Goal: Complete application form

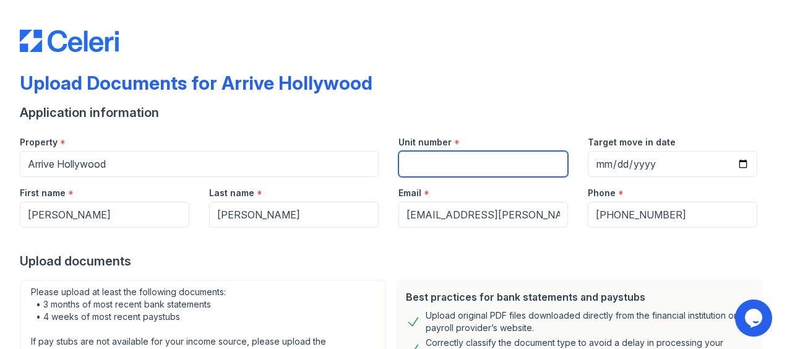
click at [439, 163] on input "Unit number" at bounding box center [483, 164] width 170 height 26
type input "4401"
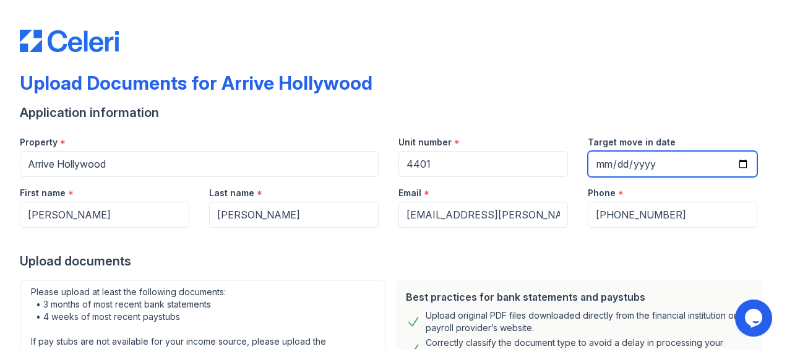
click at [734, 163] on input "Target move in date" at bounding box center [673, 164] width 170 height 26
type input "[DATE]"
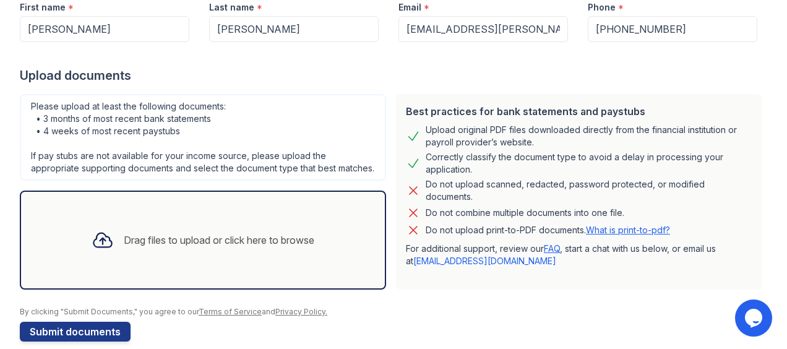
scroll to position [214, 0]
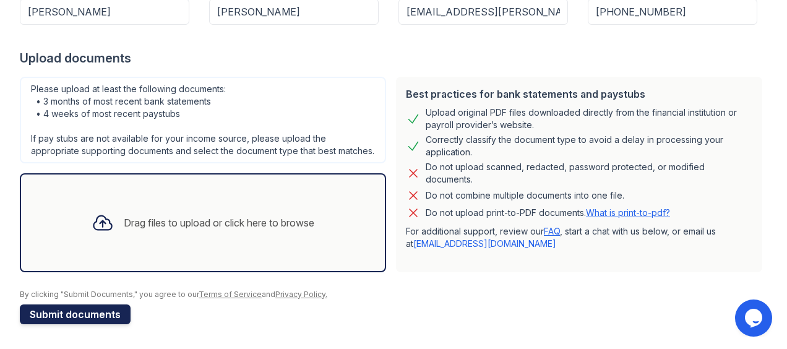
click at [120, 312] on button "Submit documents" at bounding box center [75, 314] width 111 height 20
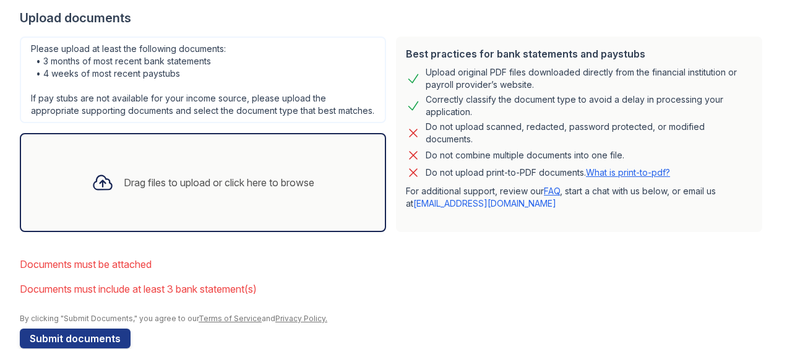
scroll to position [313, 0]
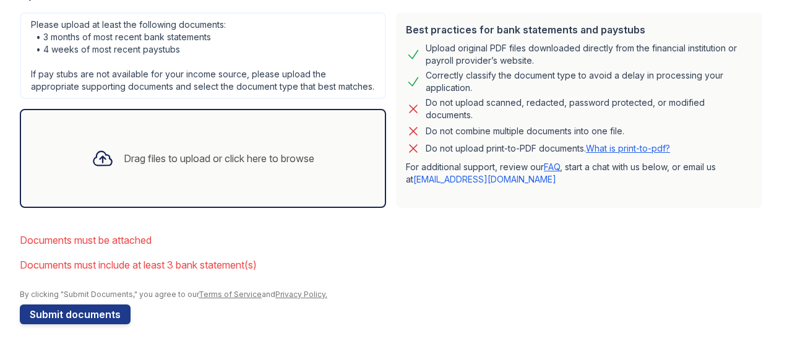
click at [215, 155] on div "Drag files to upload or click here to browse" at bounding box center [219, 158] width 191 height 15
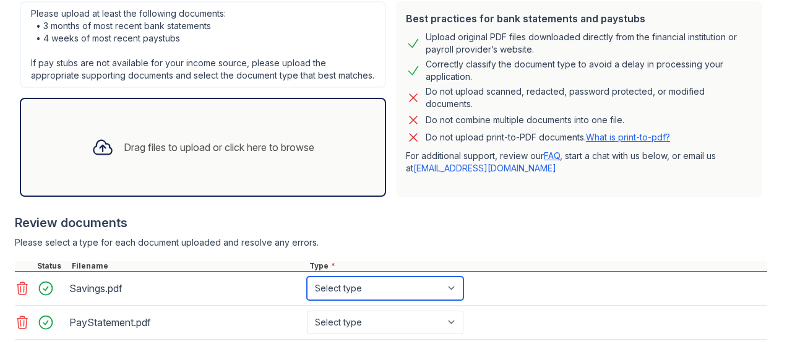
click at [428, 292] on select "Select type Paystub Bank Statement Offer Letter Tax Documents Benefit Award Let…" at bounding box center [385, 289] width 157 height 24
select select "bank_statement"
click at [307, 287] on select "Select type Paystub Bank Statement Offer Letter Tax Documents Benefit Award Let…" at bounding box center [385, 289] width 157 height 24
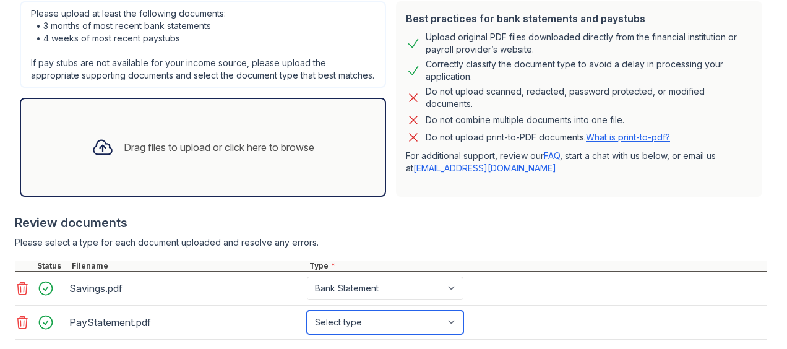
click at [419, 332] on select "Select type Paystub Bank Statement Offer Letter Tax Documents Benefit Award Let…" at bounding box center [385, 323] width 157 height 24
select select "paystub"
click at [307, 320] on select "Select type Paystub Bank Statement Offer Letter Tax Documents Benefit Award Let…" at bounding box center [385, 323] width 157 height 24
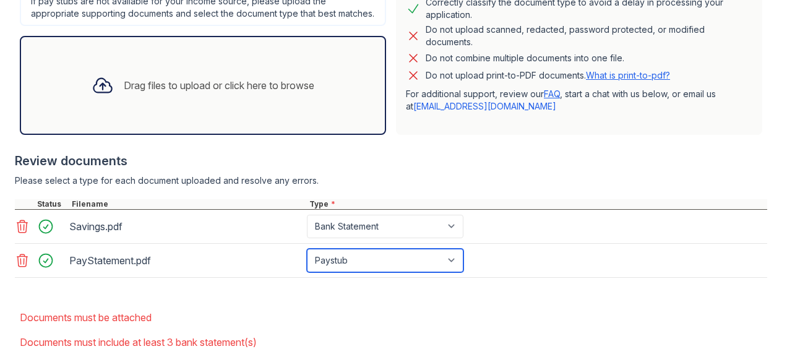
click at [449, 272] on select "Select type Paystub Bank Statement Offer Letter Tax Documents Benefit Award Let…" at bounding box center [385, 261] width 157 height 24
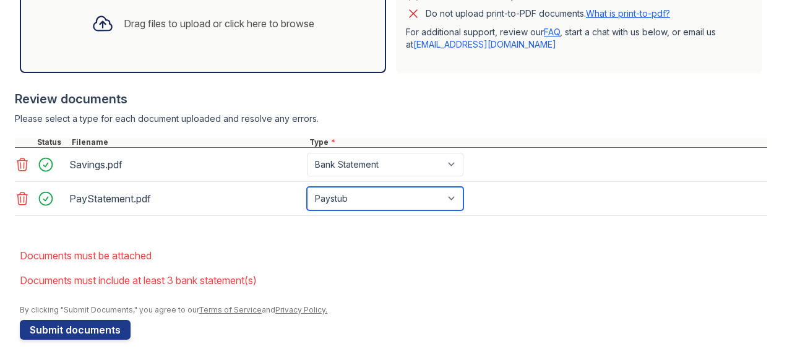
click at [426, 210] on select "Select type Paystub Bank Statement Offer Letter Tax Documents Benefit Award Let…" at bounding box center [385, 199] width 157 height 24
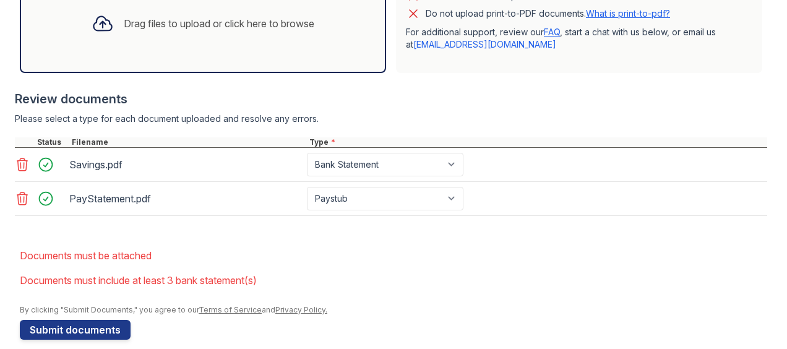
click at [212, 31] on div "Drag files to upload or click here to browse" at bounding box center [219, 23] width 191 height 15
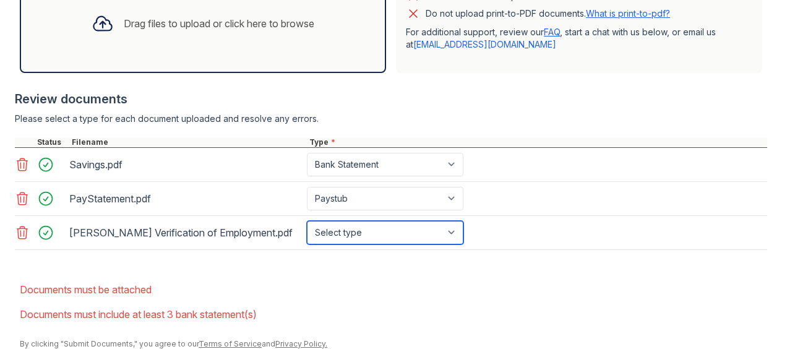
click at [430, 244] on select "Select type Paystub Bank Statement Offer Letter Tax Documents Benefit Award Let…" at bounding box center [385, 233] width 157 height 24
select select "offer_letter"
click at [307, 230] on select "Select type Paystub Bank Statement Offer Letter Tax Documents Benefit Award Let…" at bounding box center [385, 233] width 157 height 24
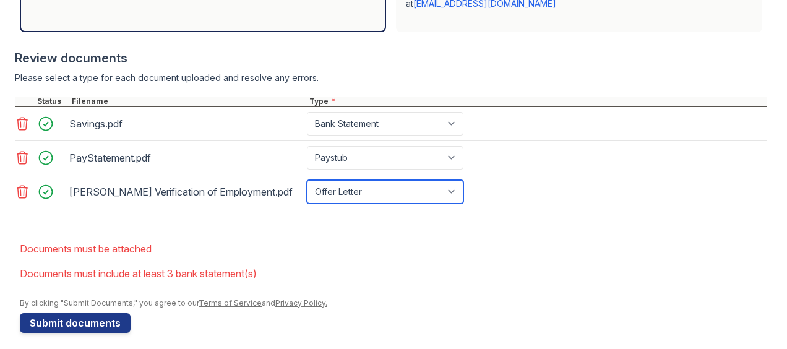
scroll to position [496, 0]
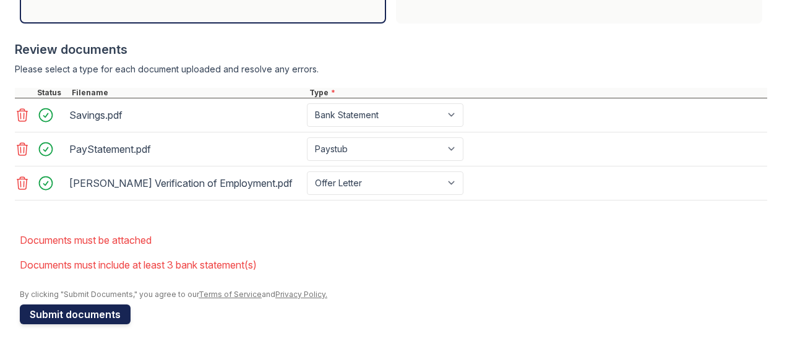
click at [62, 318] on button "Submit documents" at bounding box center [75, 314] width 111 height 20
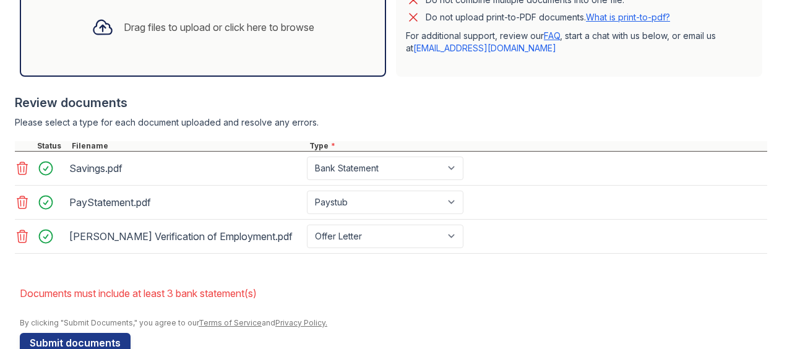
scroll to position [471, 0]
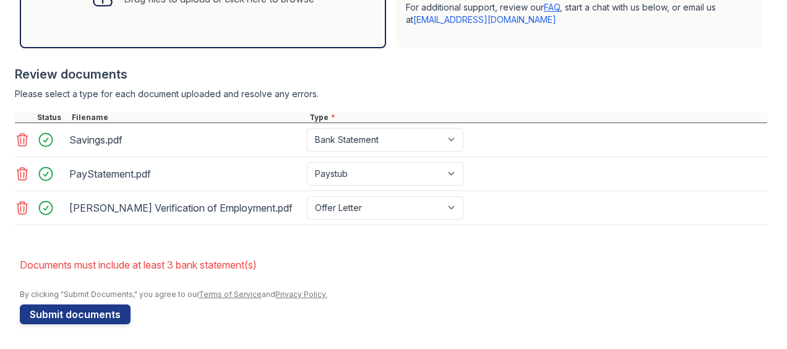
click at [21, 140] on icon at bounding box center [22, 140] width 11 height 12
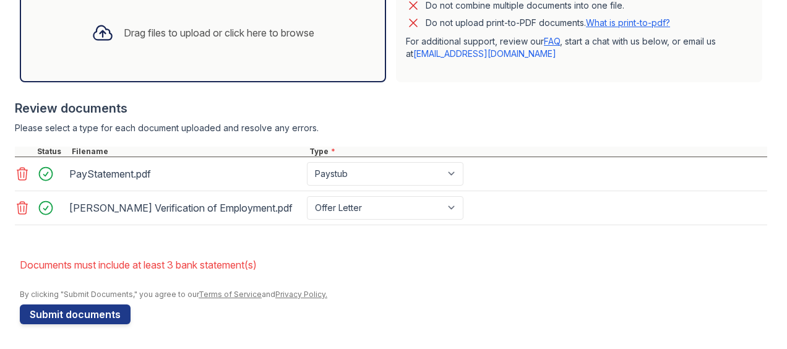
click at [124, 40] on div "Drag files to upload or click here to browse" at bounding box center [219, 32] width 191 height 15
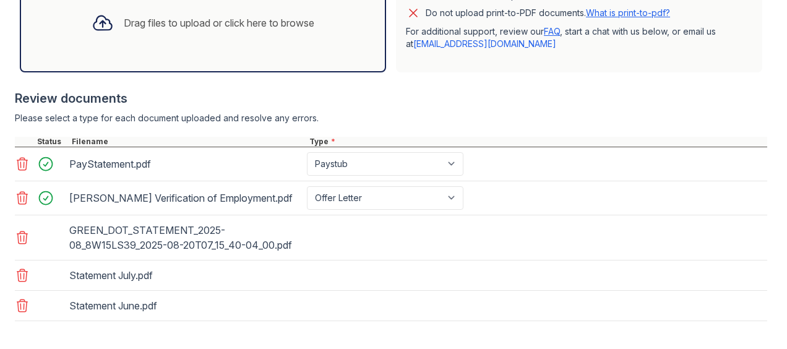
scroll to position [471, 0]
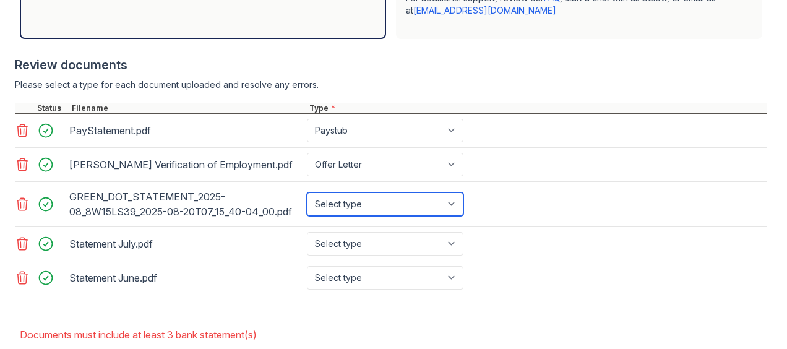
click at [408, 216] on select "Select type Paystub Bank Statement Offer Letter Tax Documents Benefit Award Let…" at bounding box center [385, 204] width 157 height 24
select select "bank_statement"
click at [307, 202] on select "Select type Paystub Bank Statement Offer Letter Tax Documents Benefit Award Let…" at bounding box center [385, 204] width 157 height 24
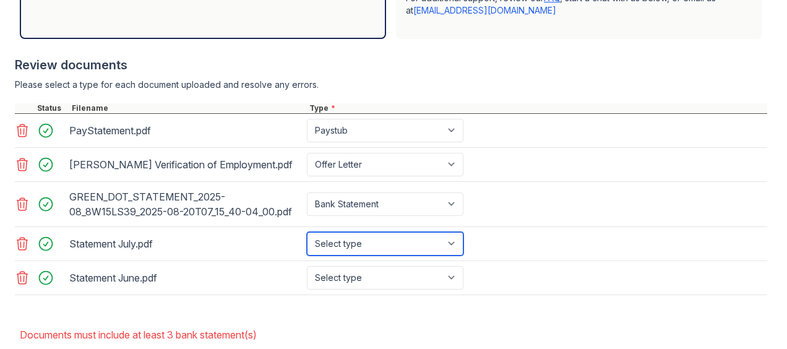
click at [399, 243] on select "Select type Paystub Bank Statement Offer Letter Tax Documents Benefit Award Let…" at bounding box center [385, 244] width 157 height 24
click at [307, 241] on select "Select type Paystub Bank Statement Offer Letter Tax Documents Benefit Award Let…" at bounding box center [385, 244] width 157 height 24
drag, startPoint x: 380, startPoint y: 257, endPoint x: 379, endPoint y: 240, distance: 16.8
click at [380, 255] on select "Select type Paystub Bank Statement Offer Letter Tax Documents Benefit Award Let…" at bounding box center [385, 244] width 157 height 24
select select "bank_statement"
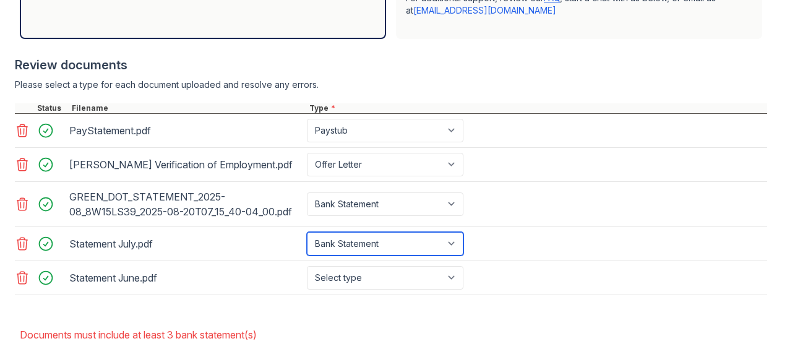
click at [307, 241] on select "Select type Paystub Bank Statement Offer Letter Tax Documents Benefit Award Let…" at bounding box center [385, 244] width 157 height 24
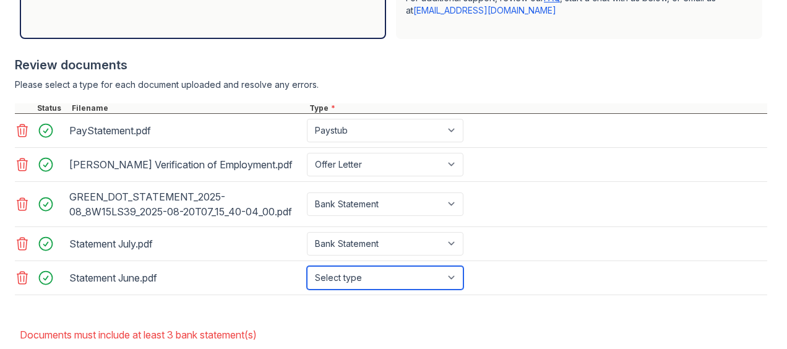
click at [382, 280] on select "Select type Paystub Bank Statement Offer Letter Tax Documents Benefit Award Let…" at bounding box center [385, 278] width 157 height 24
select select "bank_statement"
click at [307, 275] on select "Select type Paystub Bank Statement Offer Letter Tax Documents Benefit Award Let…" at bounding box center [385, 278] width 157 height 24
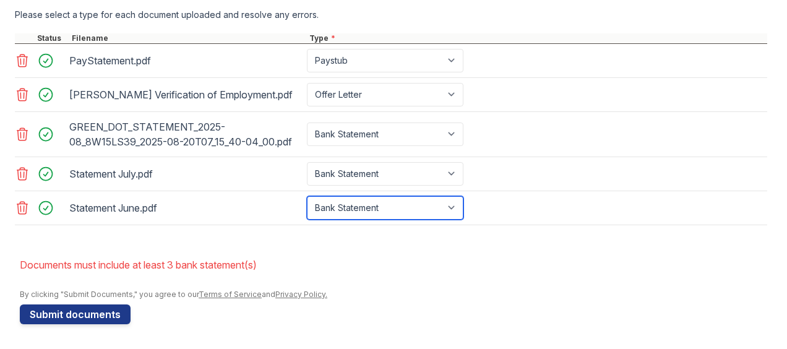
scroll to position [549, 0]
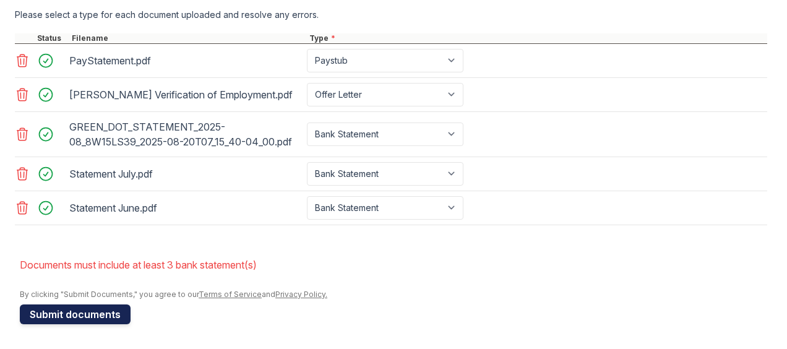
click at [98, 317] on button "Submit documents" at bounding box center [75, 314] width 111 height 20
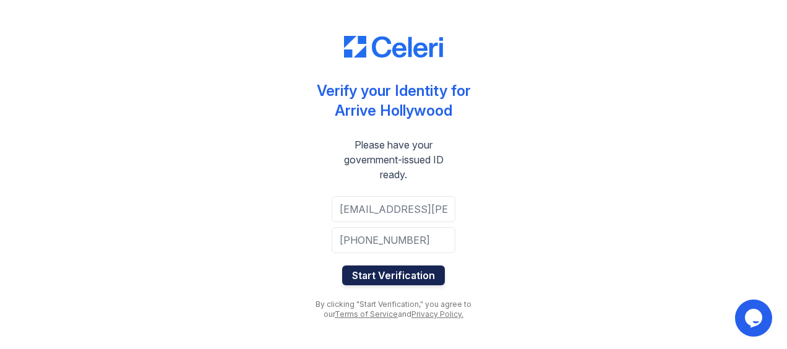
click at [407, 278] on button "Start Verification" at bounding box center [393, 275] width 103 height 20
